Goal: Task Accomplishment & Management: Use online tool/utility

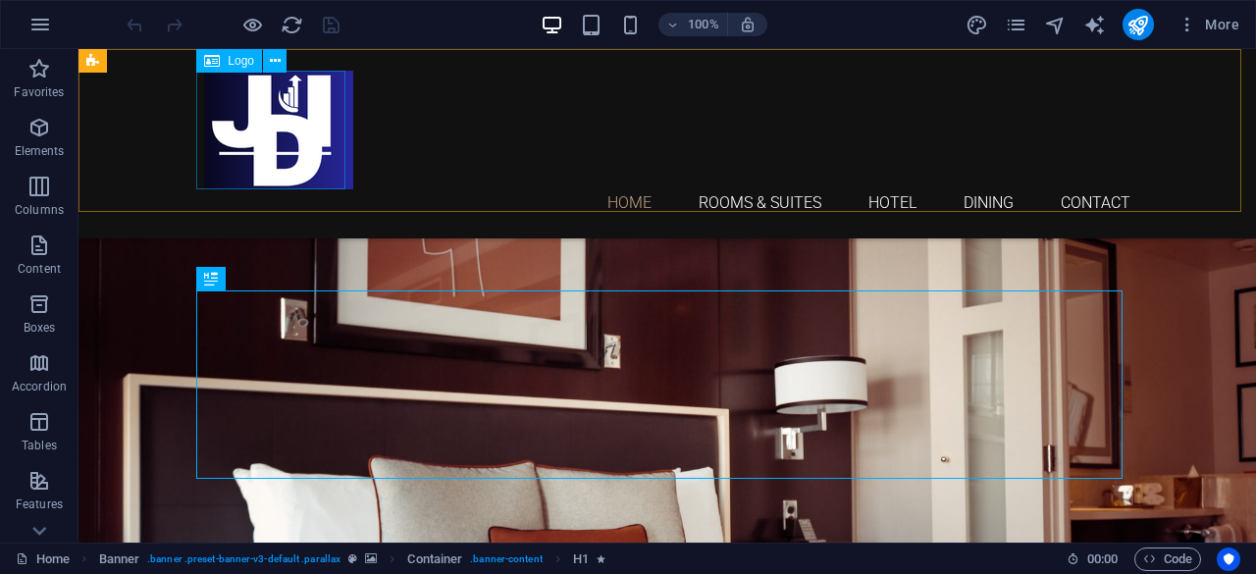
click at [319, 151] on div at bounding box center [667, 130] width 926 height 119
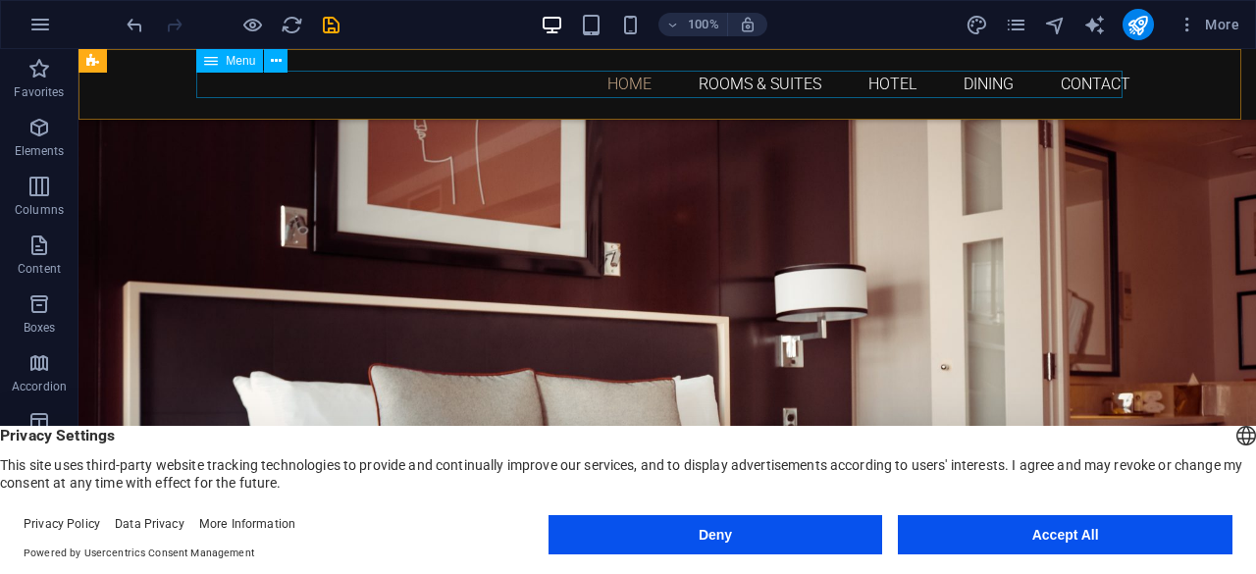
click at [616, 90] on nav "Home Rooms & Suites Hotel Dining Contact" at bounding box center [667, 84] width 926 height 26
click at [720, 82] on nav "Home Rooms & Suites Hotel Dining Contact" at bounding box center [667, 84] width 926 height 26
click at [880, 87] on nav "Home Rooms & Suites Hotel Dining Contact" at bounding box center [667, 84] width 926 height 26
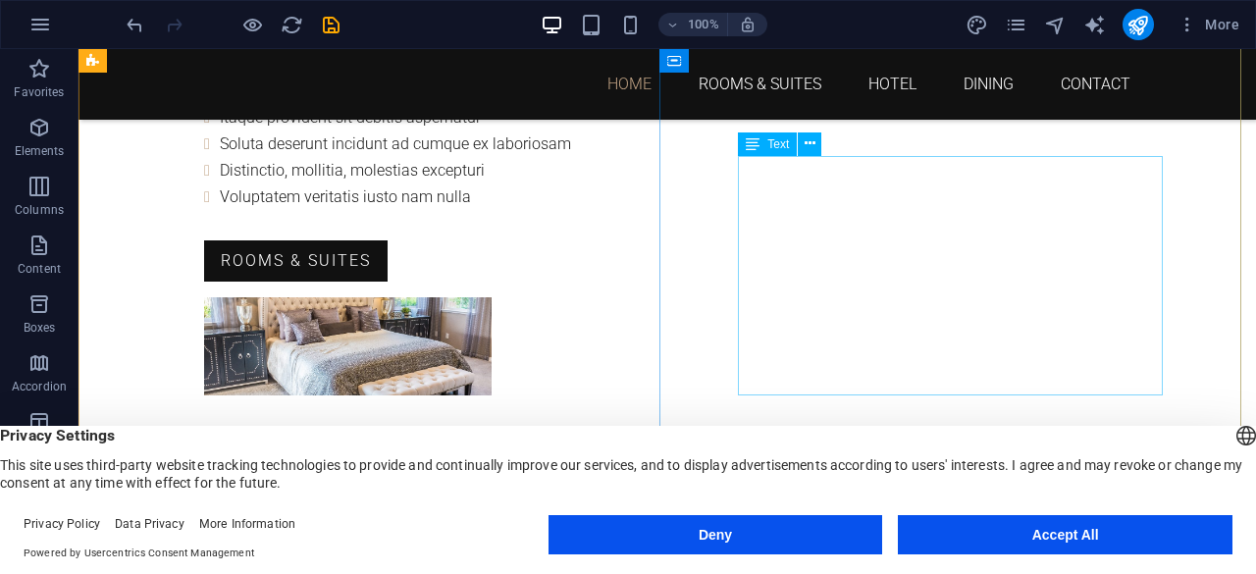
scroll to position [1189, 0]
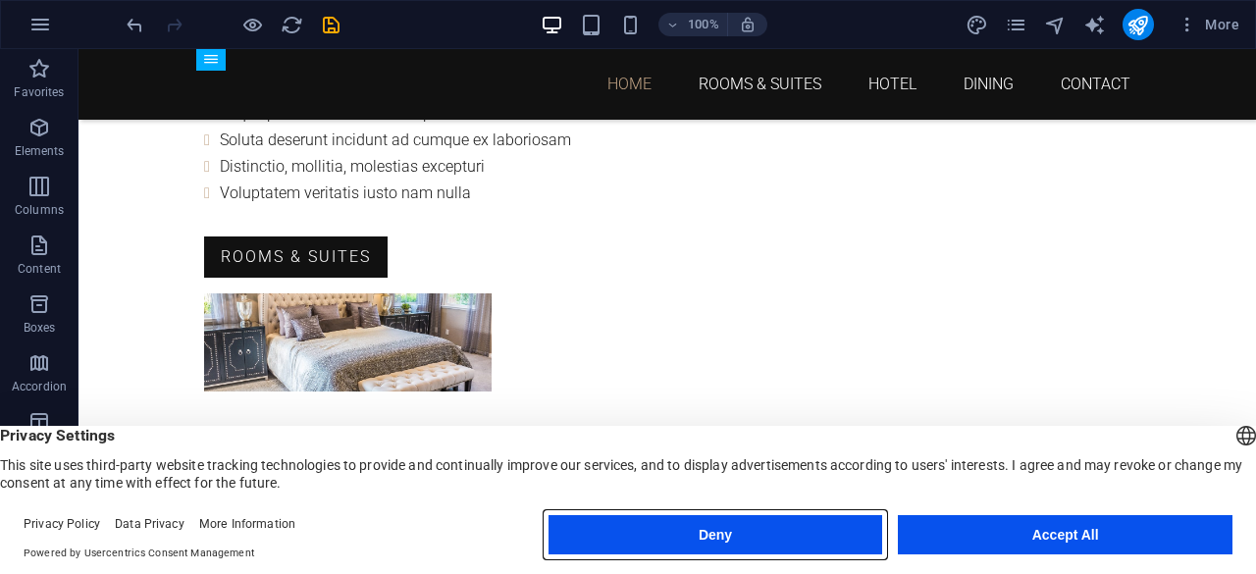
click at [720, 535] on button "Deny" at bounding box center [715, 534] width 335 height 39
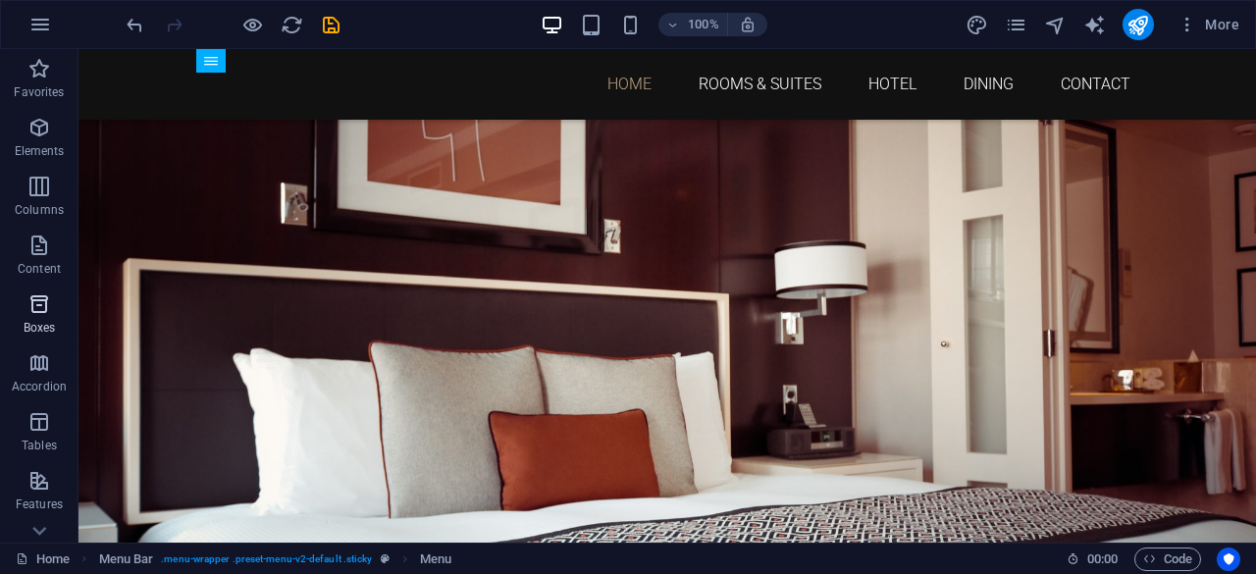
scroll to position [389, 0]
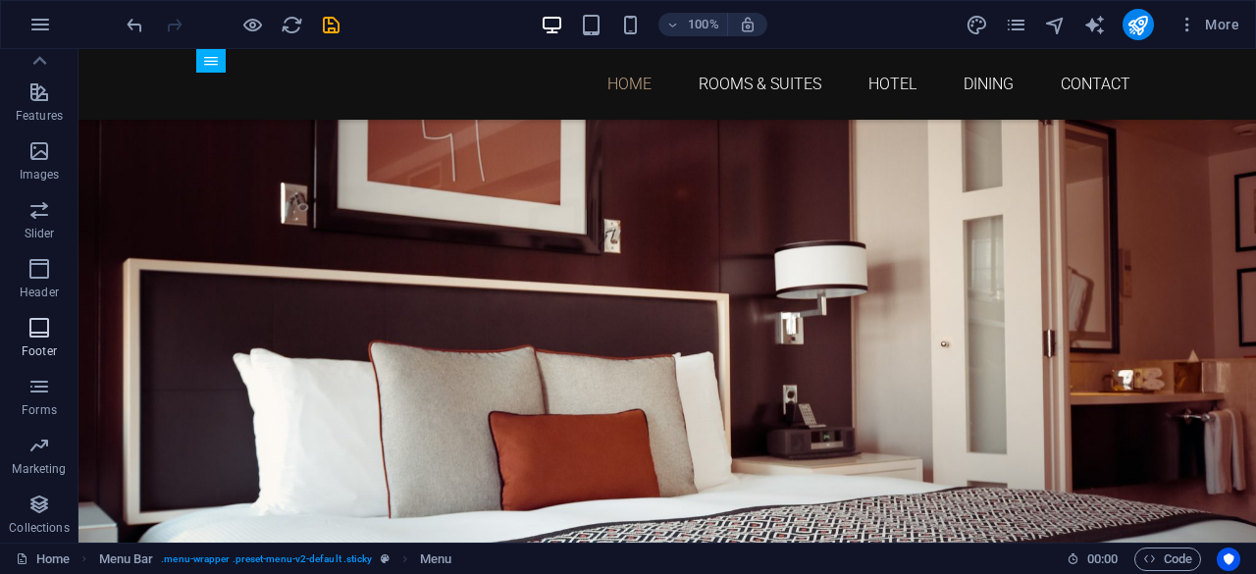
click at [36, 337] on icon "button" at bounding box center [39, 328] width 24 height 24
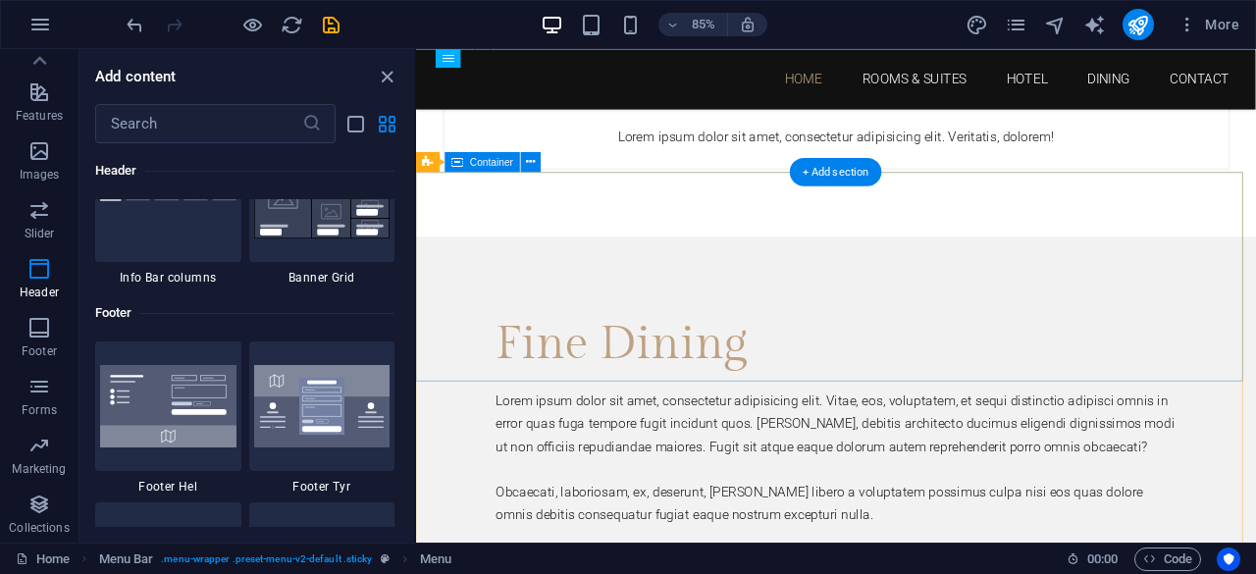
scroll to position [3678, 0]
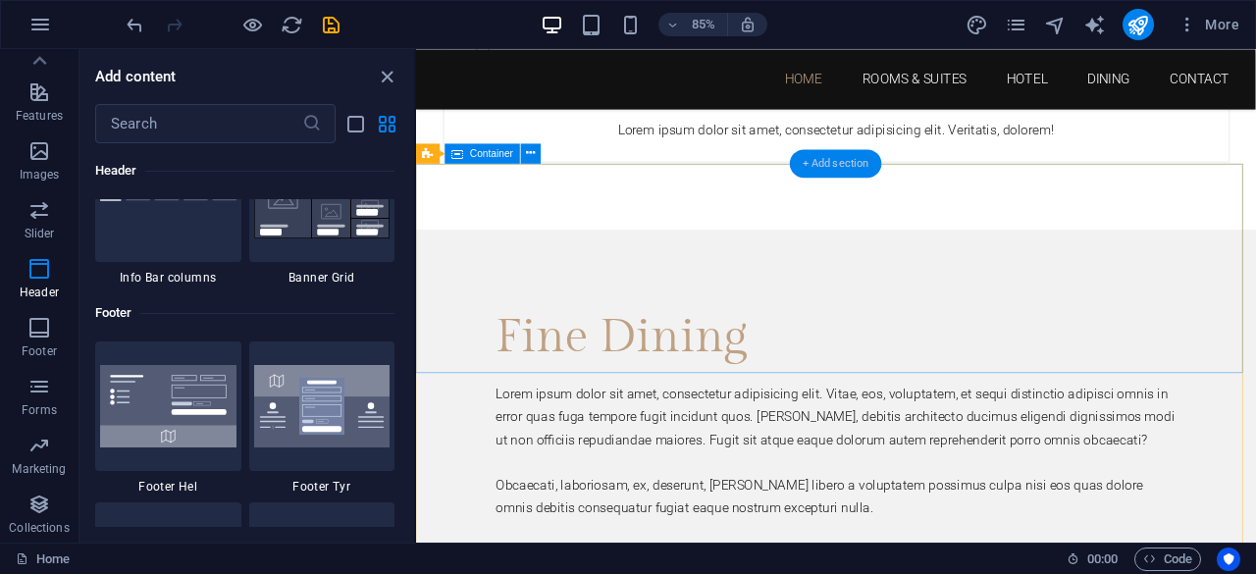
scroll to position [4194, 0]
click at [816, 166] on div "+ Add section" at bounding box center [836, 165] width 92 height 28
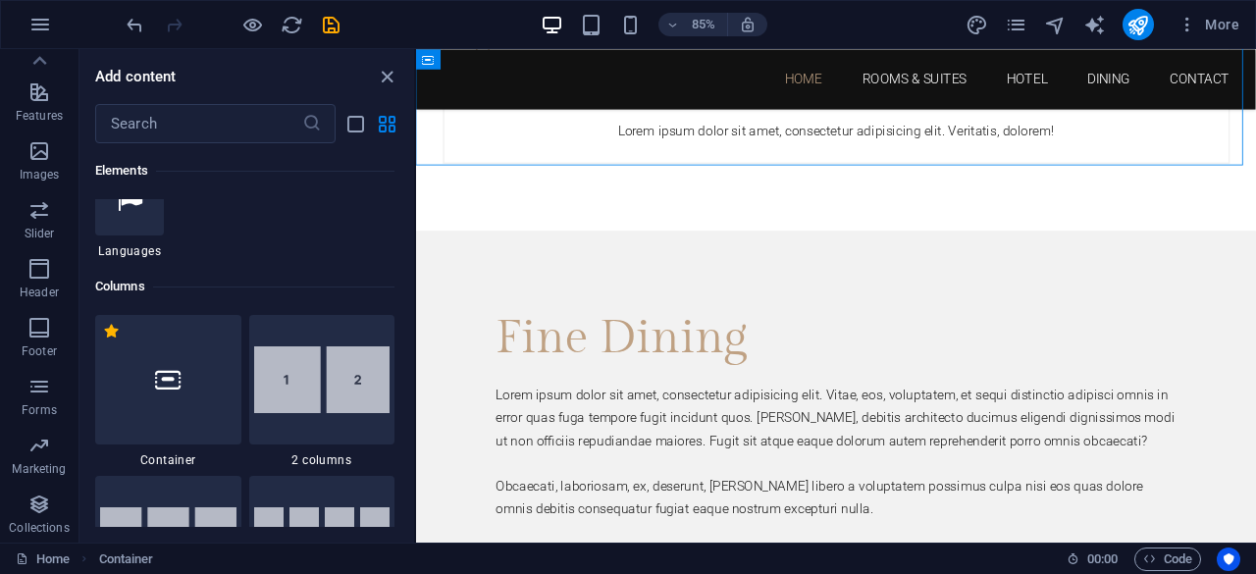
scroll to position [861, 0]
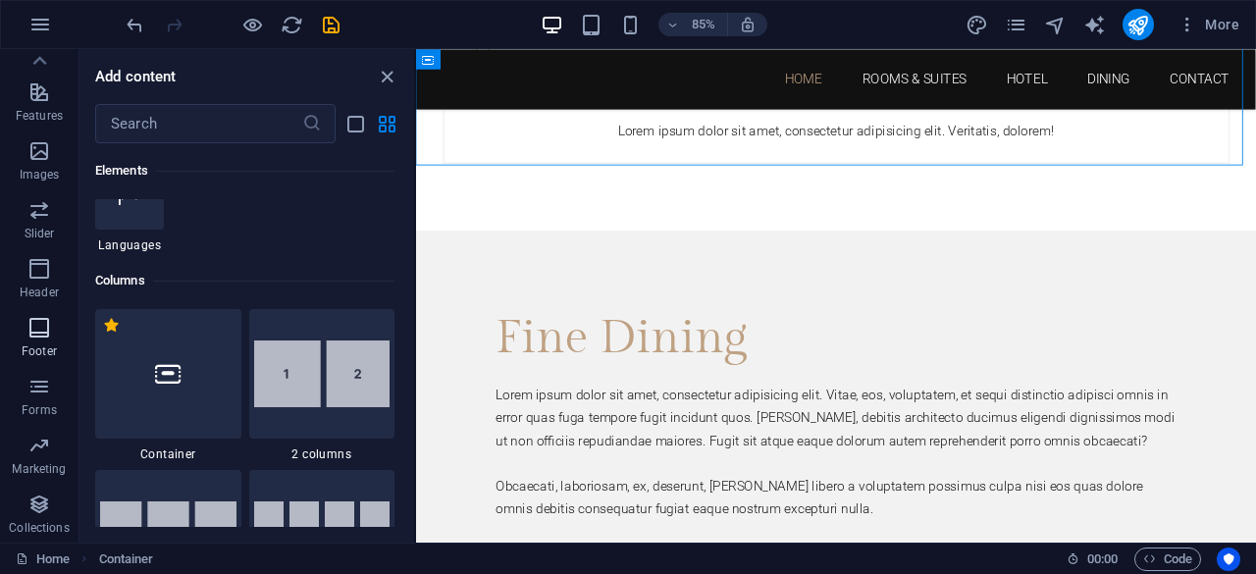
click at [49, 325] on icon "button" at bounding box center [39, 328] width 24 height 24
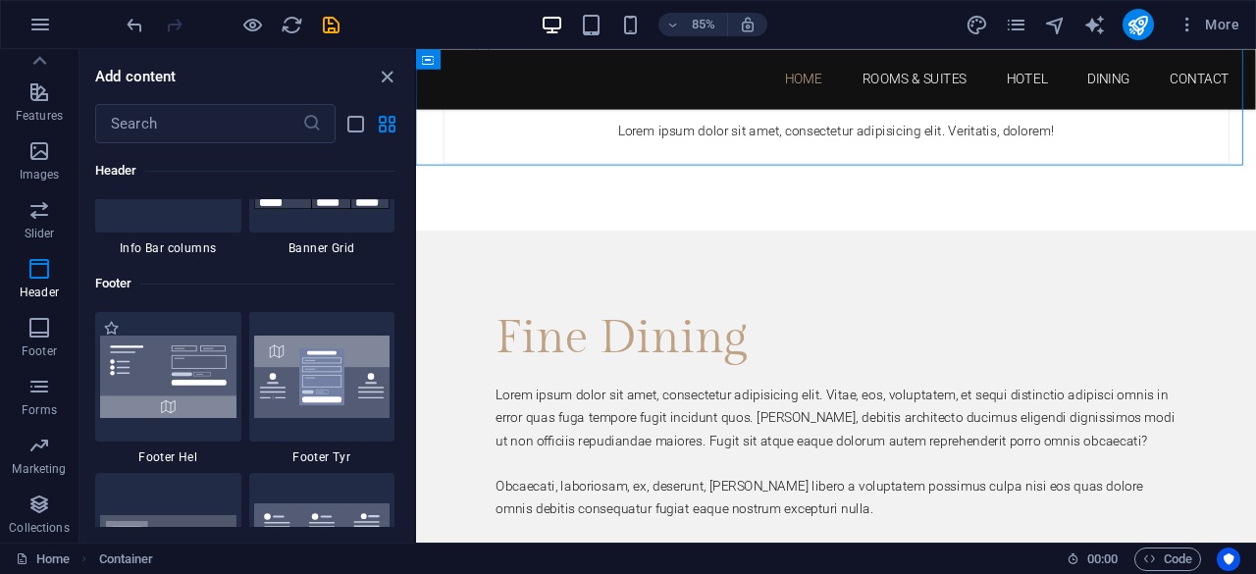
scroll to position [12874, 0]
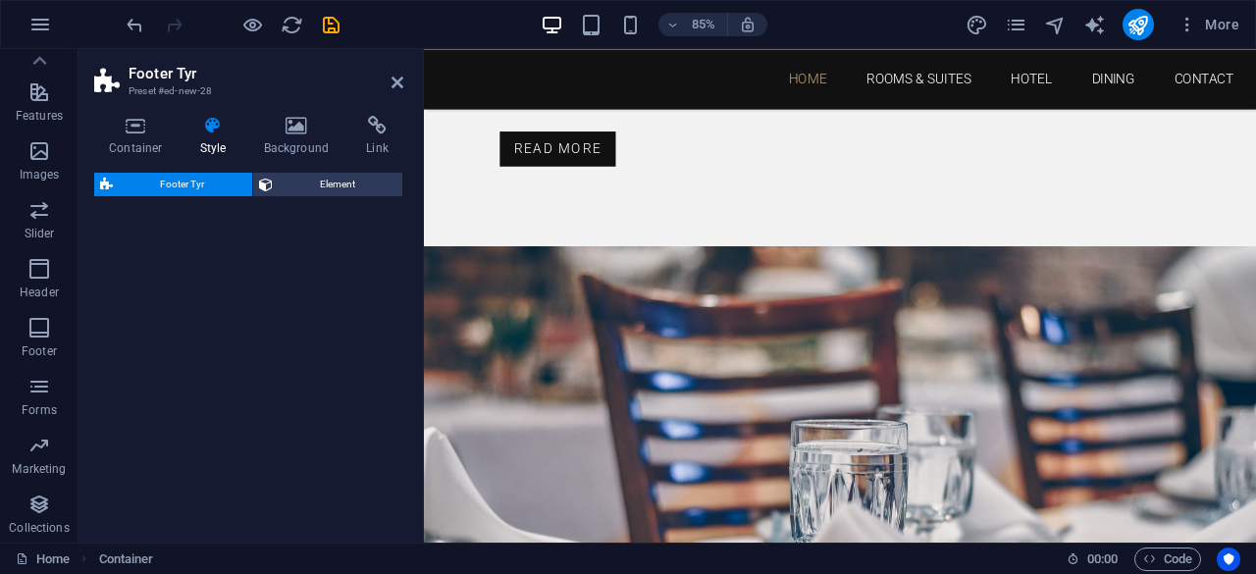
select select "rem"
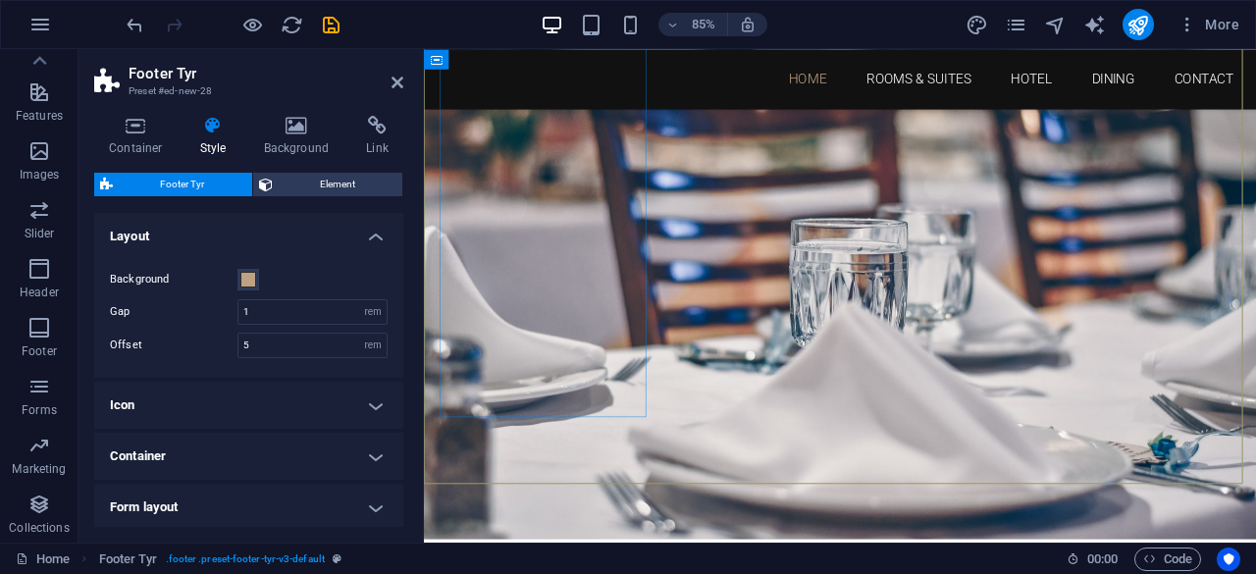
scroll to position [4933, 0]
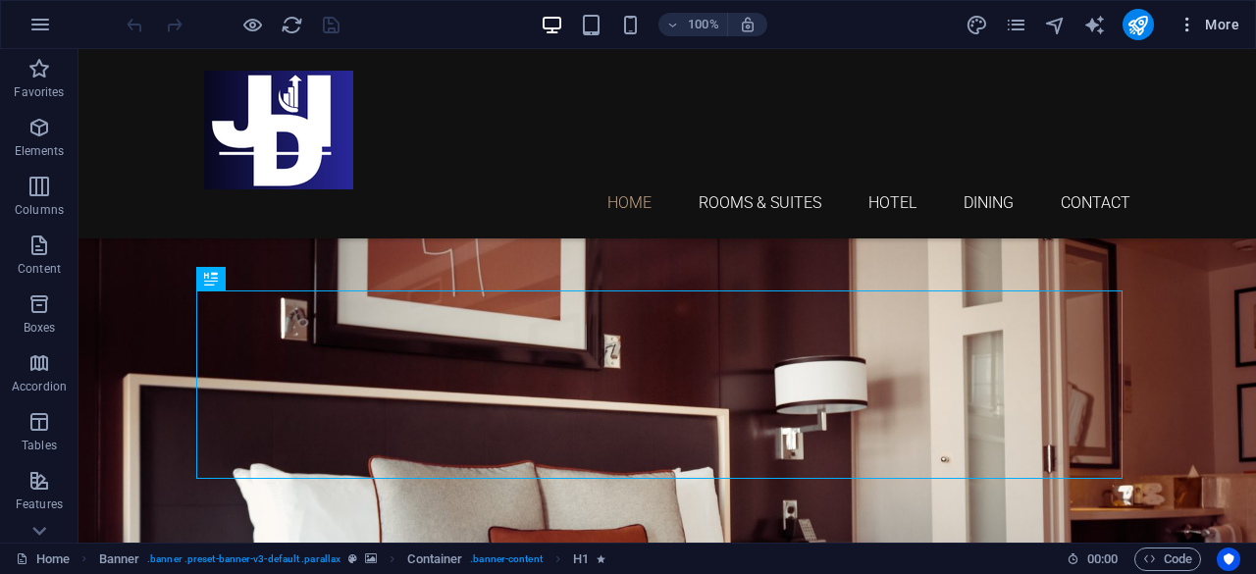
click at [1202, 26] on span "More" at bounding box center [1208, 25] width 62 height 20
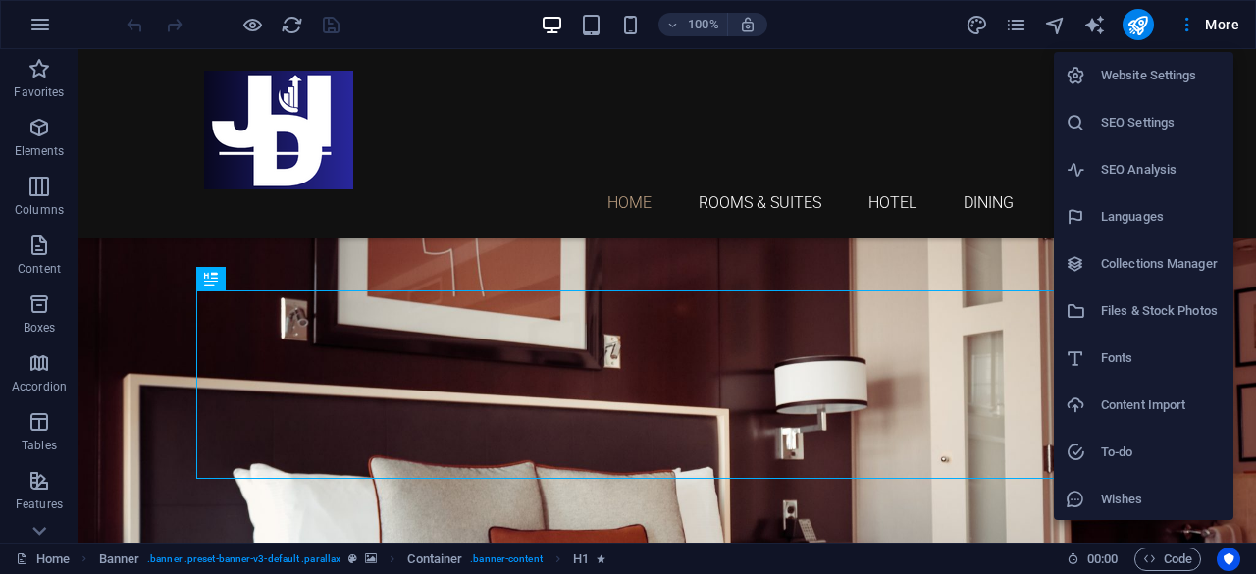
click at [1183, 78] on h6 "Website Settings" at bounding box center [1161, 76] width 121 height 24
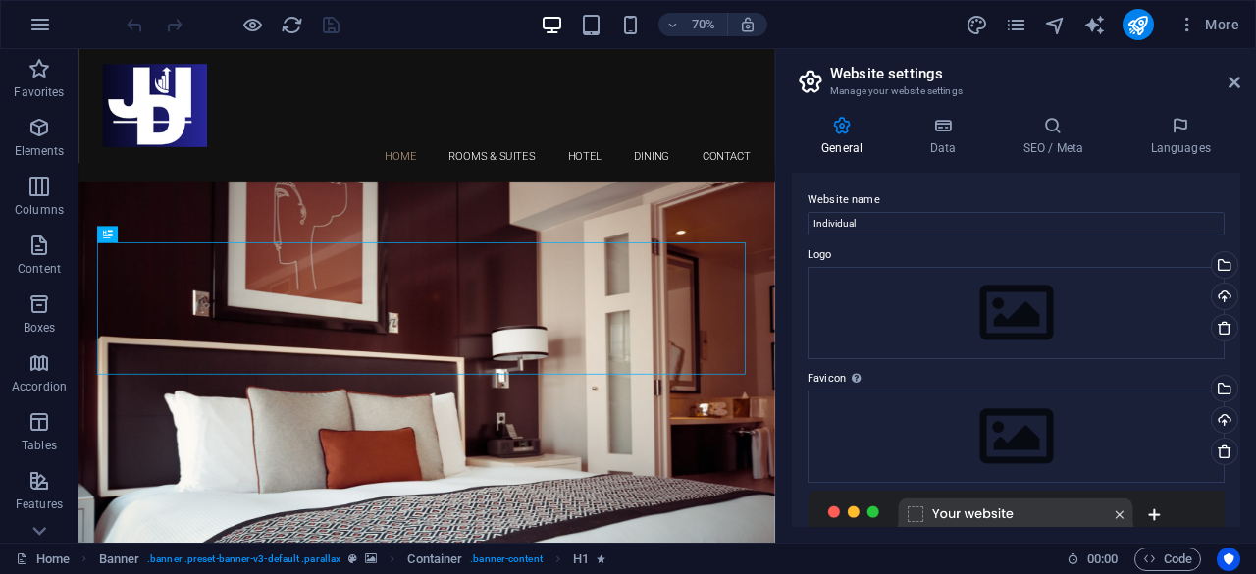
scroll to position [314, 0]
